Goal: Task Accomplishment & Management: Use online tool/utility

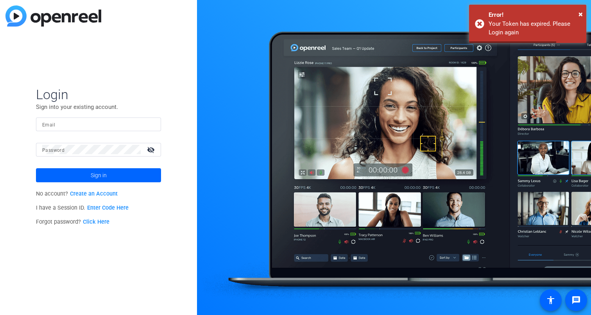
click at [77, 125] on input "Email" at bounding box center [98, 124] width 113 height 9
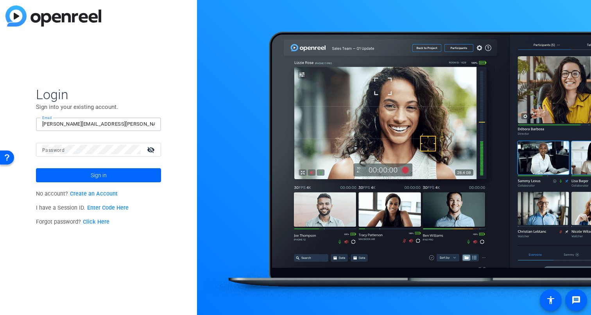
type input "[PERSON_NAME][EMAIL_ADDRESS][PERSON_NAME][PERSON_NAME][DOMAIN_NAME]"
click at [36, 168] on button "Sign in" at bounding box center [98, 175] width 125 height 14
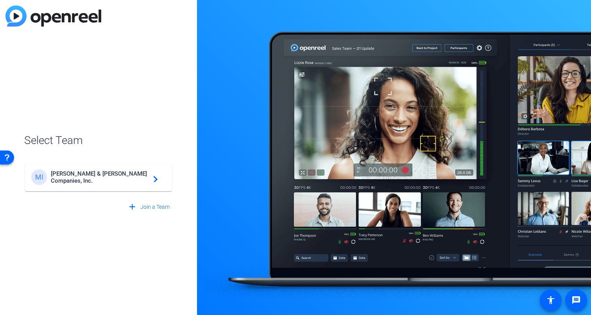
click at [85, 184] on div "MI [PERSON_NAME] & [PERSON_NAME] Companies, Inc. navigate_next" at bounding box center [98, 178] width 134 height 16
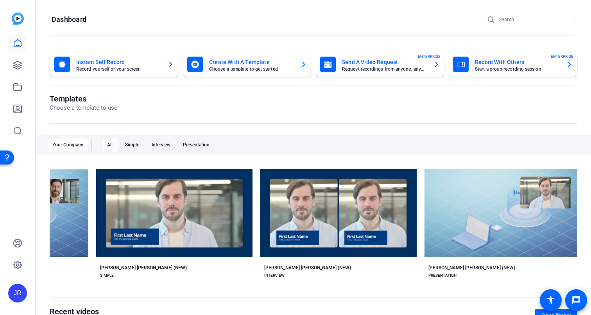
scroll to position [0, 449]
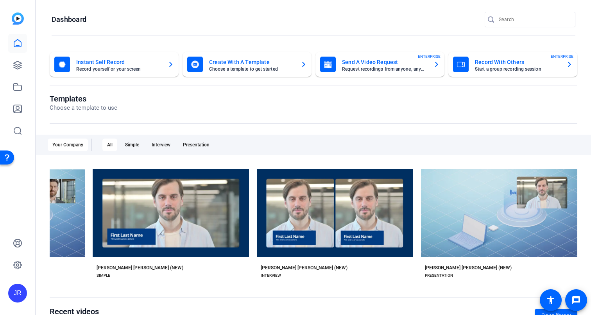
click at [376, 113] on div "Templates Choose a template to use" at bounding box center [314, 109] width 528 height 30
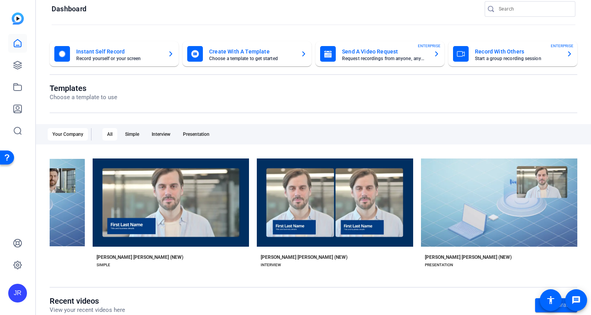
scroll to position [0, 0]
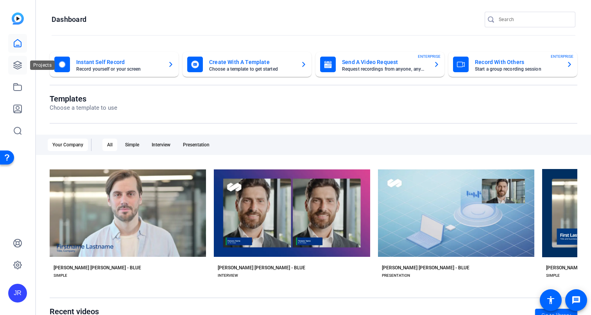
click at [15, 64] on icon at bounding box center [18, 65] width 8 height 8
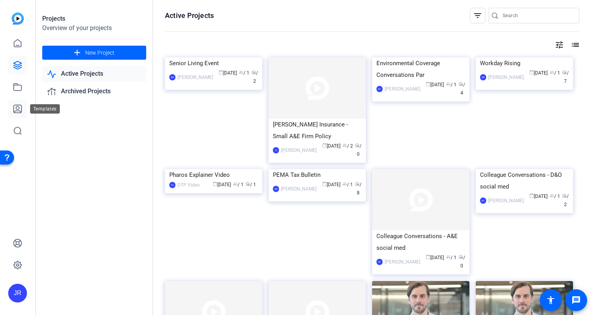
click at [16, 112] on icon at bounding box center [17, 108] width 9 height 9
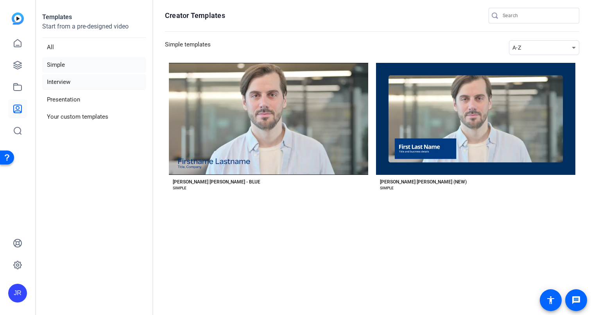
click at [59, 84] on li "Interview" at bounding box center [94, 82] width 104 height 16
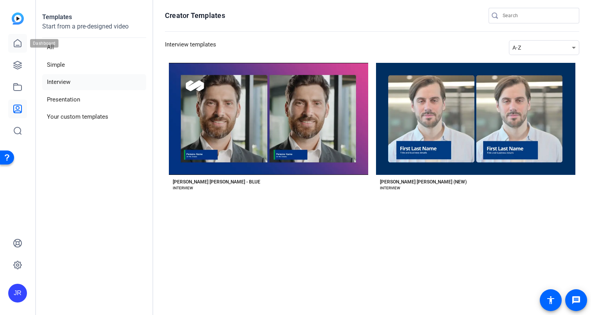
click at [18, 47] on icon at bounding box center [17, 42] width 7 height 7
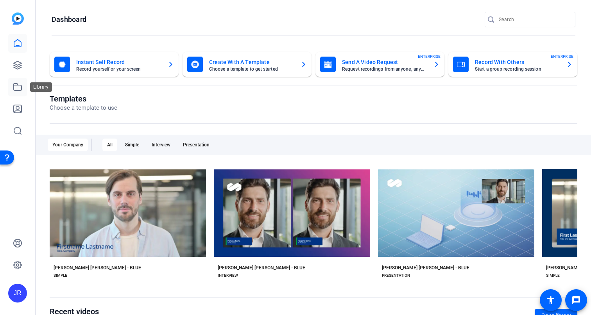
click at [18, 88] on icon at bounding box center [17, 86] width 9 height 9
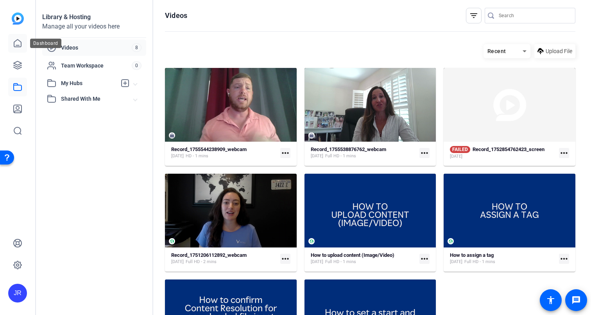
click at [19, 45] on icon at bounding box center [17, 43] width 9 height 9
